Goal: Navigation & Orientation: Find specific page/section

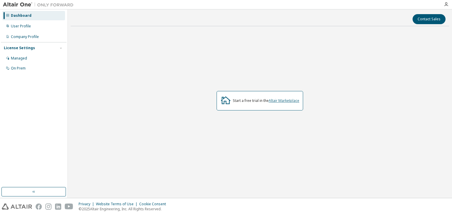
click at [288, 101] on link "Altair Marketplace" at bounding box center [283, 100] width 31 height 5
